Goal: Information Seeking & Learning: Learn about a topic

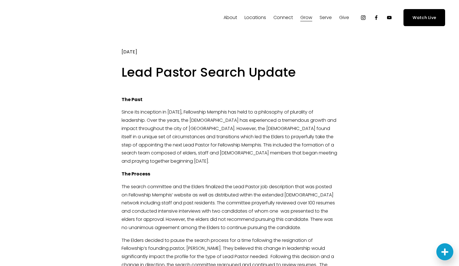
click at [234, 15] on span "About" at bounding box center [231, 18] width 14 height 8
click at [229, 17] on span "About" at bounding box center [231, 18] width 14 height 8
click at [235, 16] on span "About" at bounding box center [231, 18] width 14 height 8
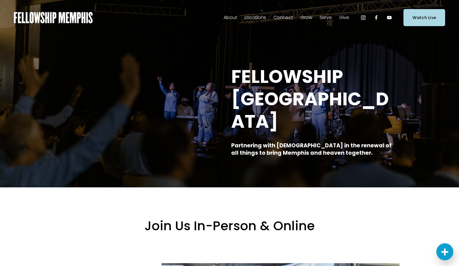
click at [230, 16] on span "About" at bounding box center [231, 18] width 14 height 8
click at [0, 0] on span "Our Beliefs" at bounding box center [0, 0] width 0 height 0
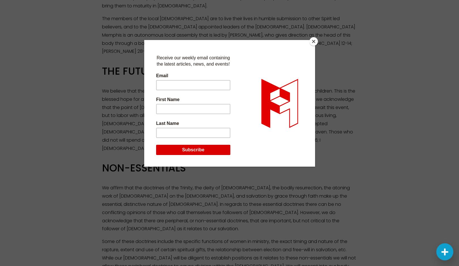
scroll to position [864, 0]
click at [314, 38] on button "Close" at bounding box center [314, 41] width 9 height 9
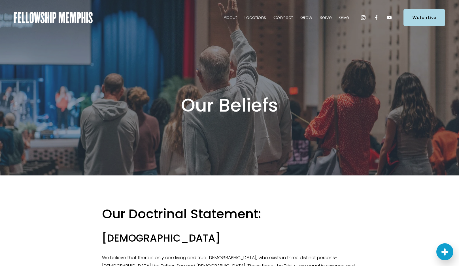
scroll to position [0, 0]
click at [0, 0] on span "Our Values" at bounding box center [0, 0] width 0 height 0
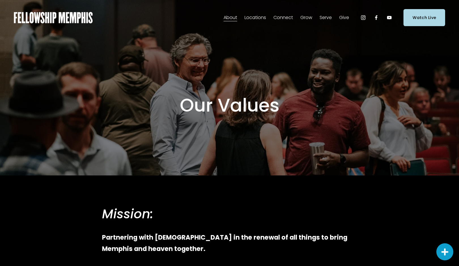
click at [0, 0] on span "Staff" at bounding box center [0, 0] width 0 height 0
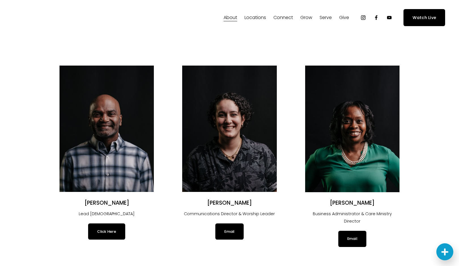
click at [114, 228] on link "Click Here" at bounding box center [106, 231] width 37 height 16
click at [0, 0] on span "Online" at bounding box center [0, 0] width 0 height 0
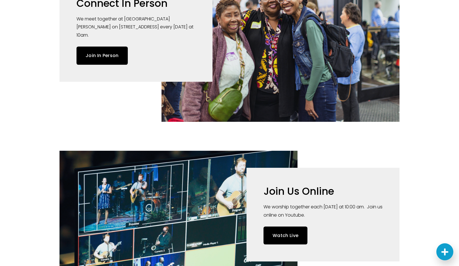
scroll to position [300, 0]
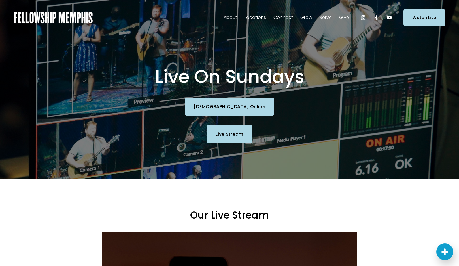
click at [235, 136] on link "Live Stream" at bounding box center [230, 134] width 46 height 18
